Goal: Entertainment & Leisure: Browse casually

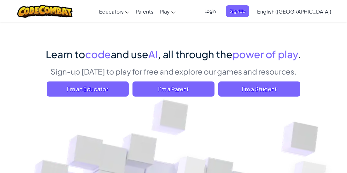
scroll to position [38, 0]
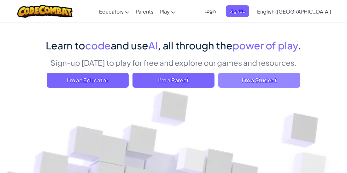
click at [233, 75] on span "I'm a Student" at bounding box center [259, 80] width 82 height 15
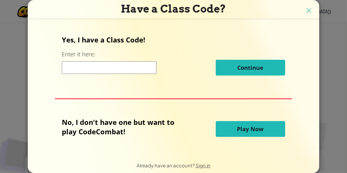
scroll to position [9, 0]
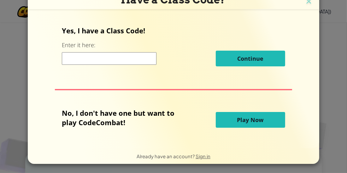
click at [242, 119] on span "Play Now" at bounding box center [250, 120] width 26 height 8
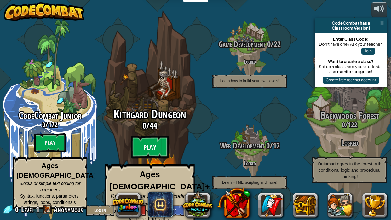
click at [155, 147] on btn "Play" at bounding box center [150, 147] width 38 height 23
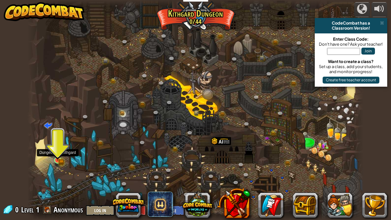
click at [58, 159] on img at bounding box center [58, 152] width 8 height 18
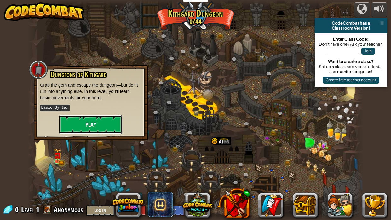
click at [94, 127] on button "Play" at bounding box center [90, 124] width 63 height 19
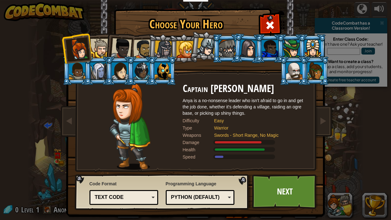
click at [165, 48] on div at bounding box center [163, 50] width 18 height 18
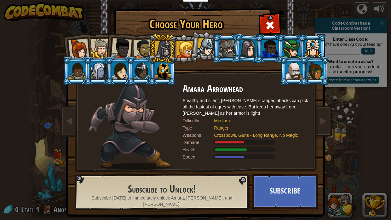
click at [206, 47] on div at bounding box center [206, 47] width 19 height 19
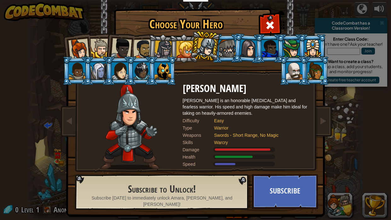
click at [117, 43] on div at bounding box center [121, 48] width 21 height 21
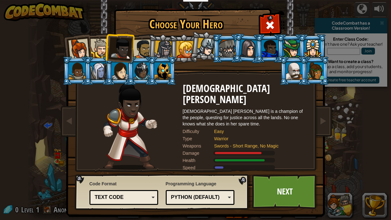
click at [100, 49] on div at bounding box center [99, 48] width 19 height 19
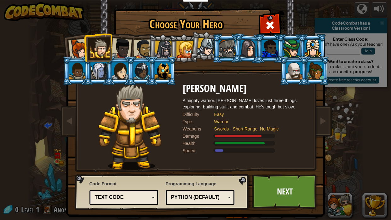
click at [135, 50] on div at bounding box center [143, 49] width 20 height 20
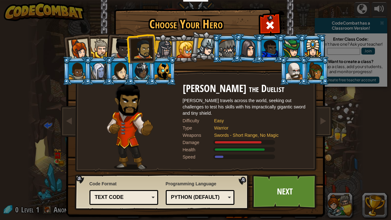
click at [126, 51] on li at bounding box center [140, 48] width 29 height 29
click at [119, 53] on div at bounding box center [121, 48] width 21 height 21
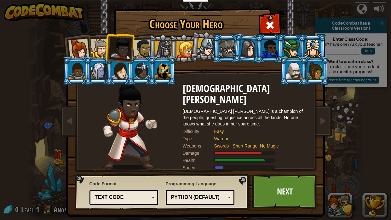
click at [86, 52] on div at bounding box center [78, 49] width 21 height 21
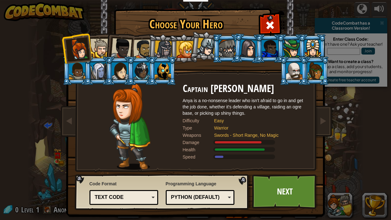
click at [99, 49] on div at bounding box center [99, 48] width 19 height 19
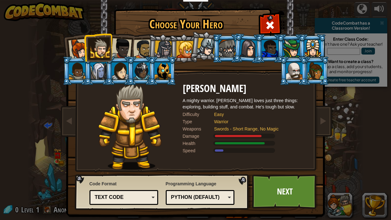
click at [125, 46] on div at bounding box center [121, 48] width 21 height 21
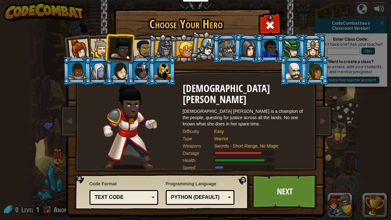
click at [135, 47] on div at bounding box center [143, 49] width 20 height 20
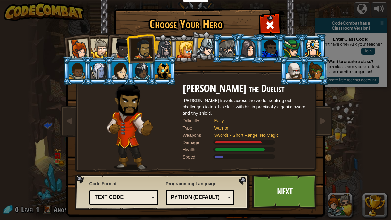
click at [80, 44] on div at bounding box center [78, 49] width 21 height 21
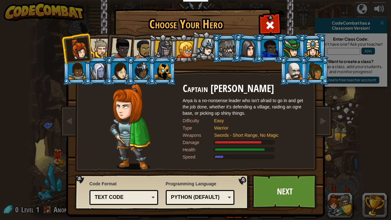
click at [161, 67] on div at bounding box center [163, 70] width 16 height 17
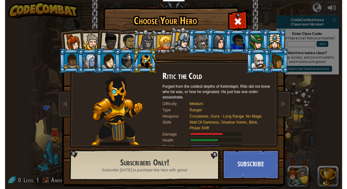
scroll to position [6, 0]
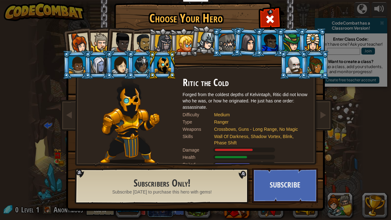
click at [141, 70] on div at bounding box center [141, 64] width 16 height 17
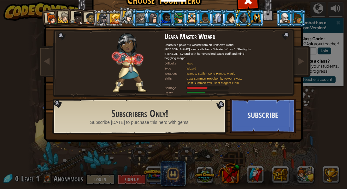
scroll to position [0, 0]
